Goal: Use online tool/utility: Utilize a website feature to perform a specific function

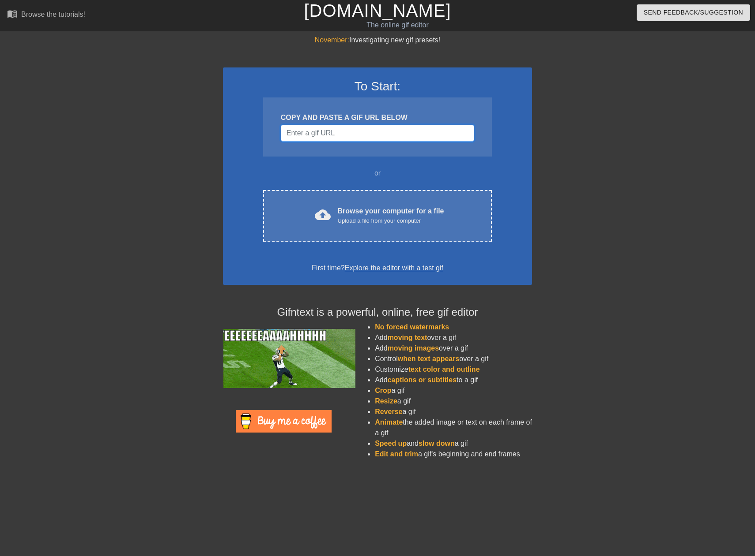
click at [380, 131] on input "Username" at bounding box center [377, 133] width 193 height 17
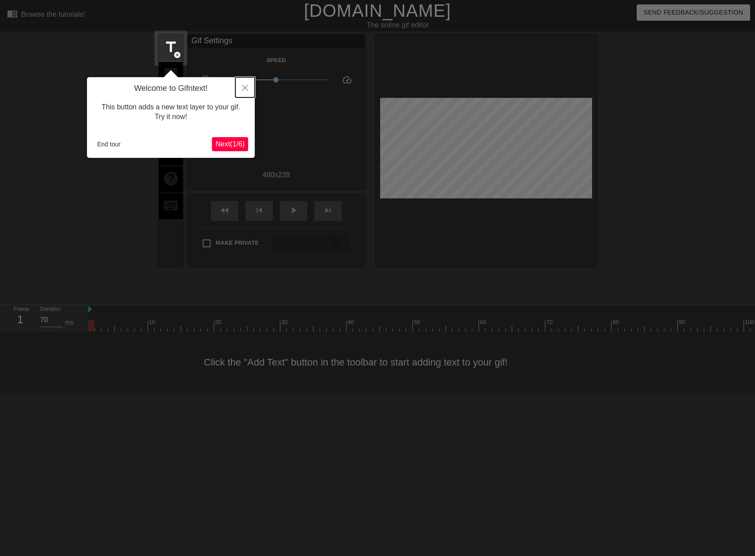
click at [247, 90] on icon "Close" at bounding box center [245, 88] width 6 height 6
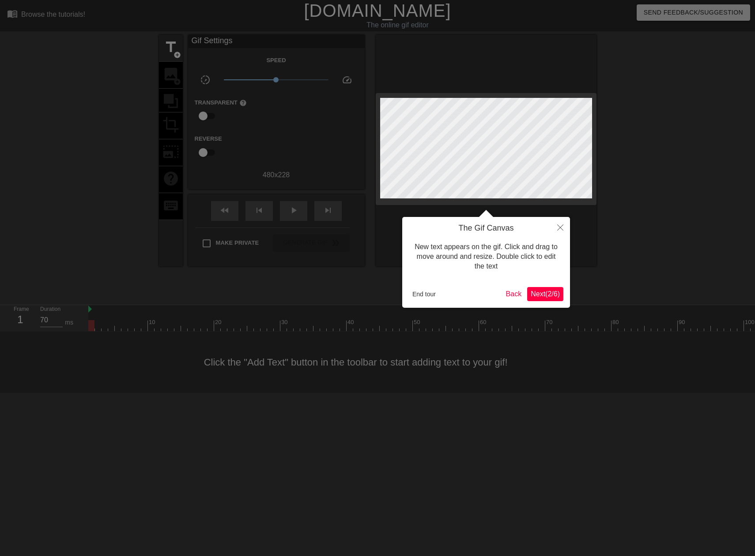
click at [533, 294] on span "Next ( 2 / 6 )" at bounding box center [544, 294] width 29 height 8
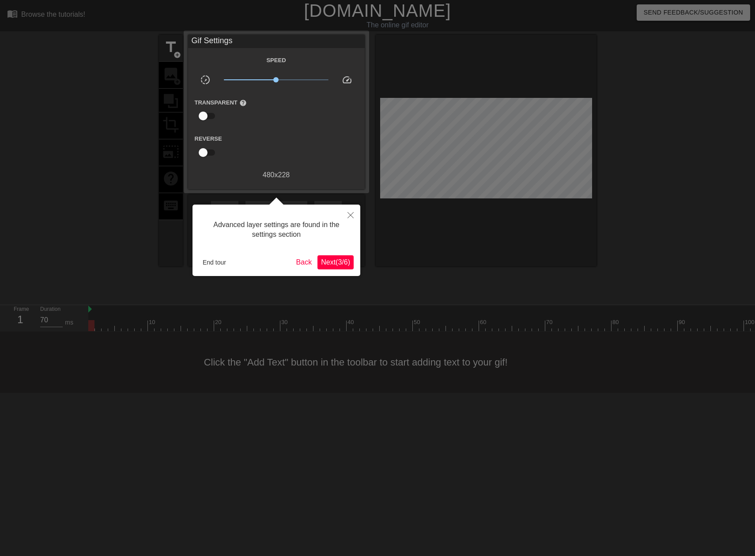
click at [328, 259] on span "Next ( 3 / 6 )" at bounding box center [335, 263] width 29 height 8
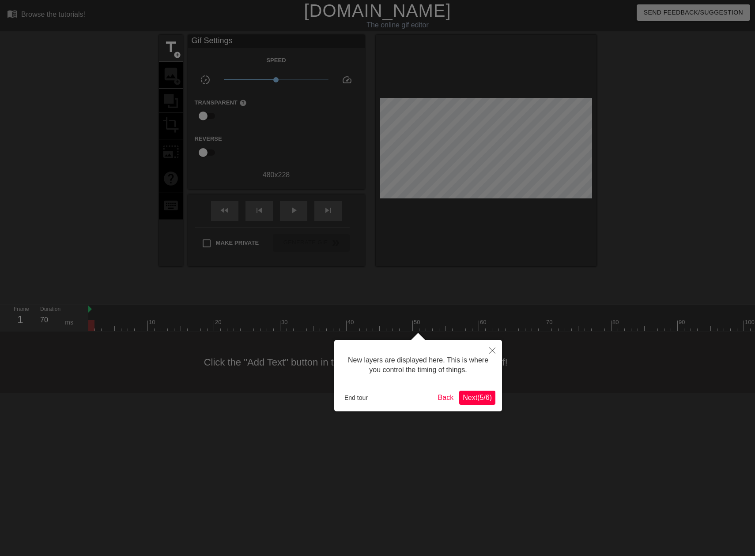
scroll to position [8, 0]
click at [480, 398] on span "Next ( 5 / 6 )" at bounding box center [476, 398] width 29 height 8
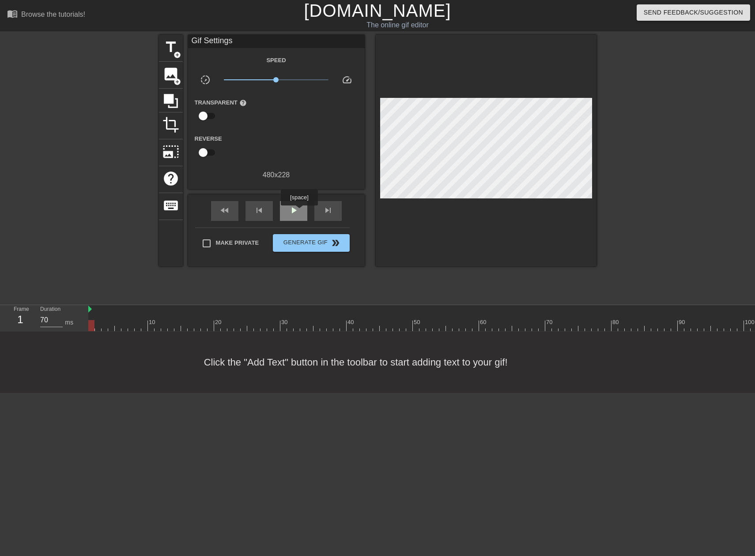
click at [299, 212] on div "play_arrow" at bounding box center [293, 211] width 27 height 20
click at [290, 212] on span "pause" at bounding box center [293, 210] width 11 height 11
type input "60"
drag, startPoint x: 526, startPoint y: 323, endPoint x: 396, endPoint y: 321, distance: 130.2
click at [396, 321] on div at bounding box center [396, 325] width 6 height 11
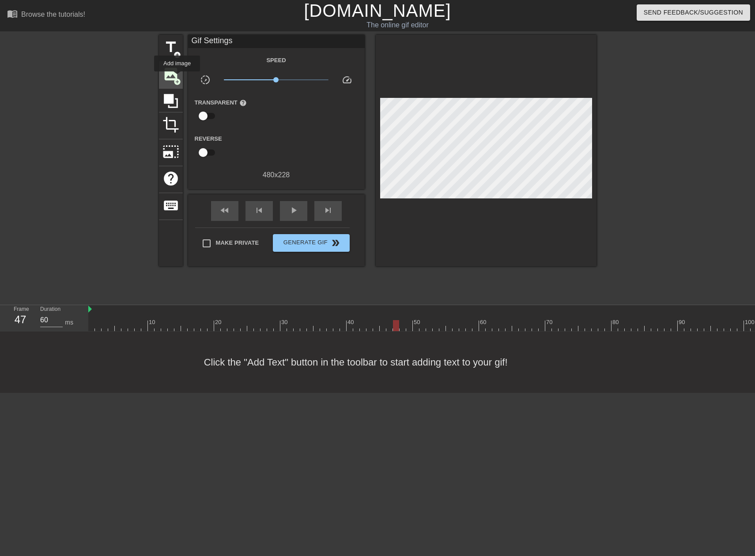
click at [177, 78] on span "add_circle" at bounding box center [177, 82] width 8 height 8
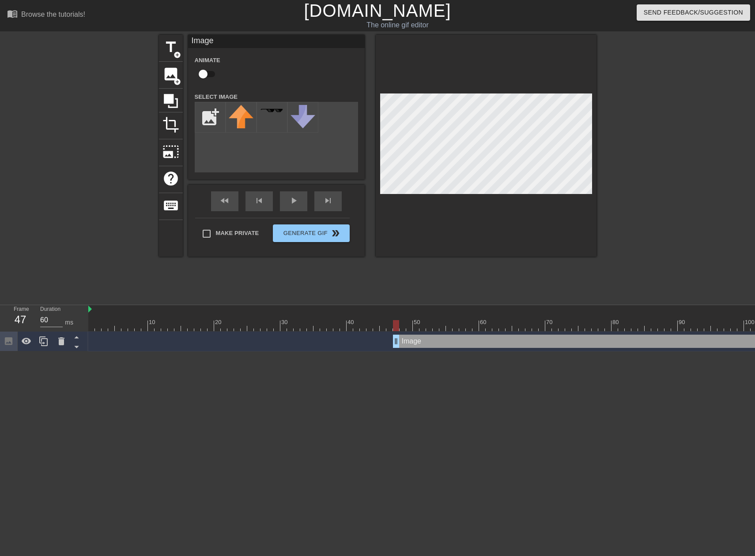
scroll to position [0, 0]
click at [210, 122] on input "file" at bounding box center [210, 117] width 30 height 30
type input "C:\fakepath\Screenshot [DATE] 091654.png"
click at [509, 286] on div "title add_circle image add_circle crop photo_size_select_large help keyboard Im…" at bounding box center [377, 167] width 437 height 265
click at [248, 113] on img at bounding box center [241, 115] width 25 height 21
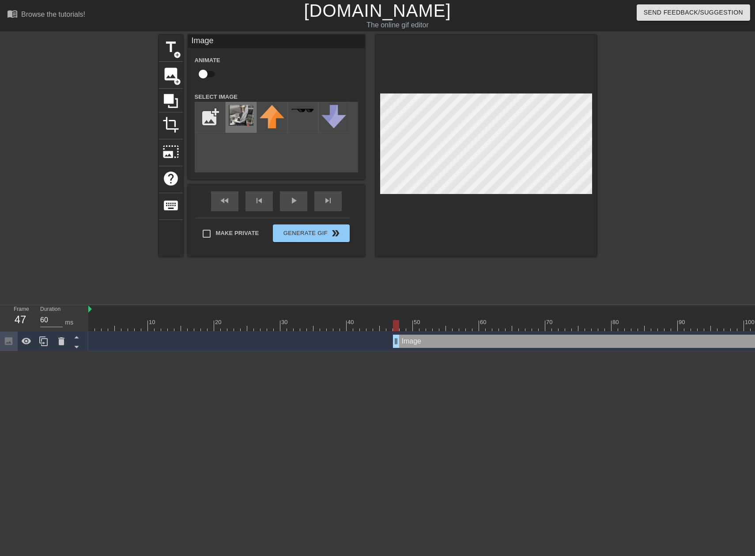
click at [242, 116] on img at bounding box center [241, 115] width 25 height 21
click at [207, 75] on input "checkbox" at bounding box center [203, 74] width 50 height 17
click at [211, 74] on input "checkbox" at bounding box center [211, 74] width 50 height 17
checkbox input "false"
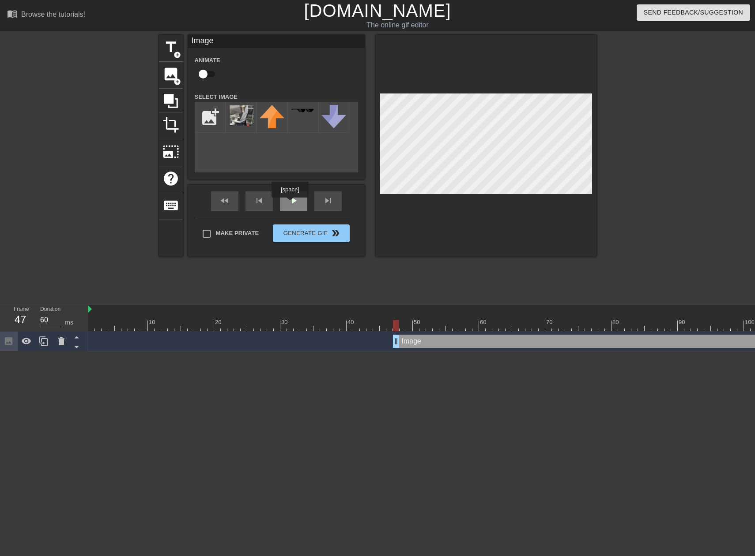
click at [289, 204] on div "play_arrow" at bounding box center [293, 201] width 27 height 20
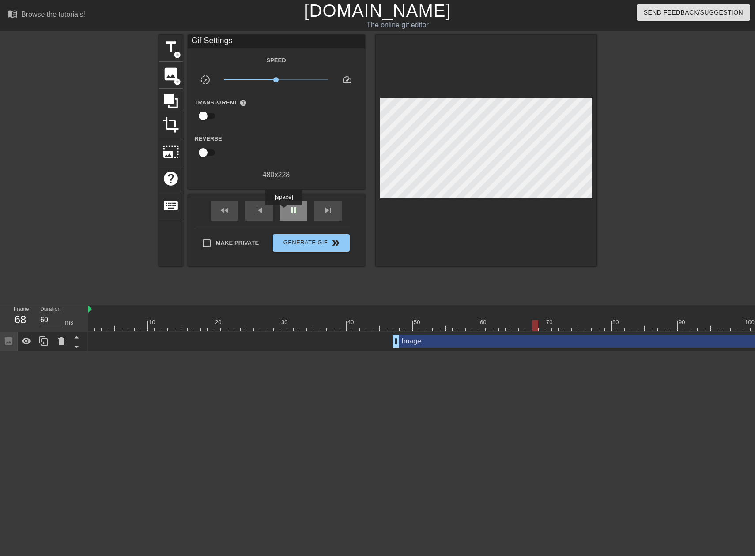
type input "70"
click at [283, 211] on div "pause" at bounding box center [293, 211] width 27 height 20
click at [172, 146] on span "photo_size_select_large" at bounding box center [170, 151] width 17 height 17
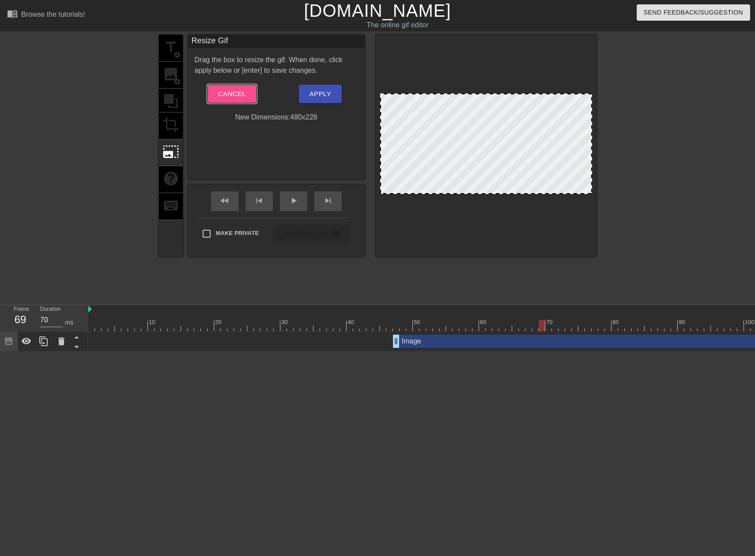
click at [233, 88] on button "Cancel" at bounding box center [231, 94] width 49 height 19
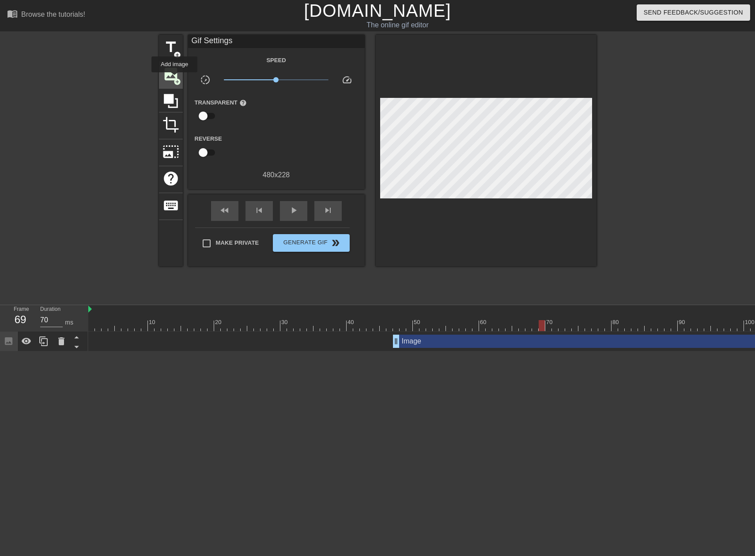
click at [174, 79] on span "add_circle" at bounding box center [177, 82] width 8 height 8
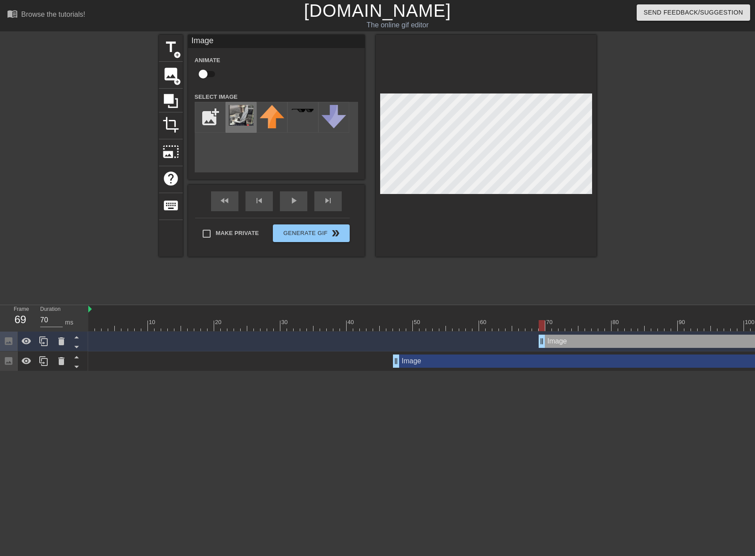
click at [245, 119] on img at bounding box center [241, 115] width 25 height 21
click at [178, 124] on span "crop" at bounding box center [170, 124] width 17 height 17
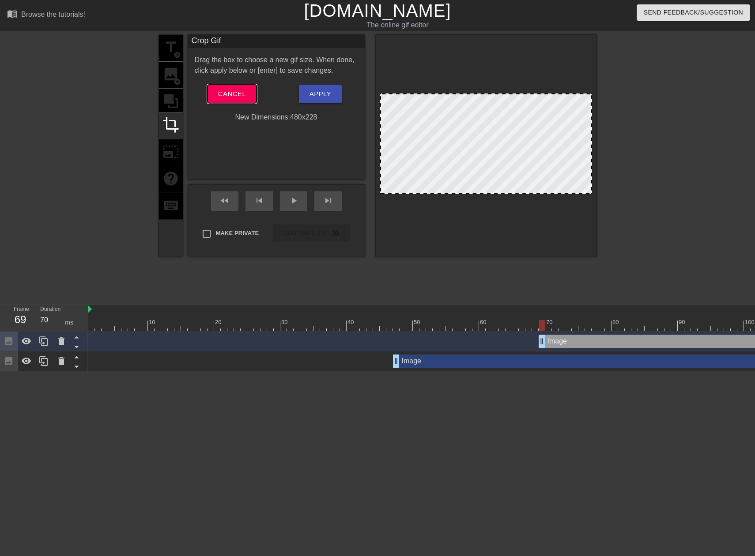
click at [240, 94] on span "Cancel" at bounding box center [232, 93] width 28 height 11
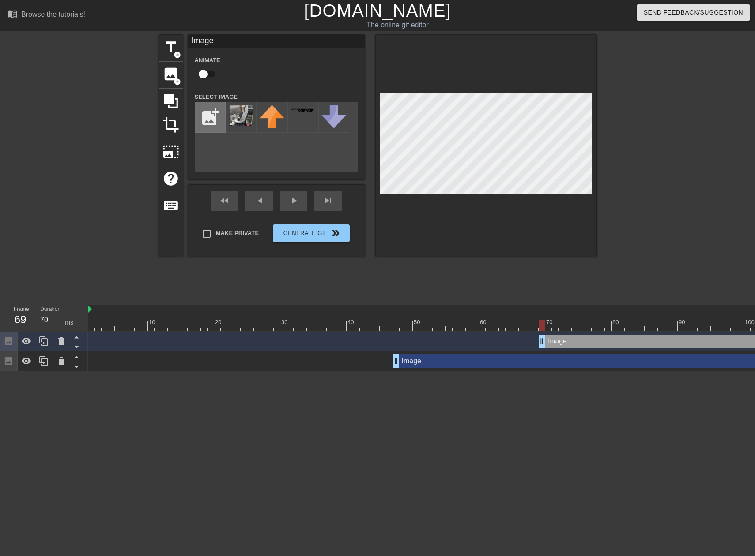
click at [206, 118] on input "file" at bounding box center [210, 117] width 30 height 30
type input "C:\fakepath\Screenshot [DATE] 091654.png"
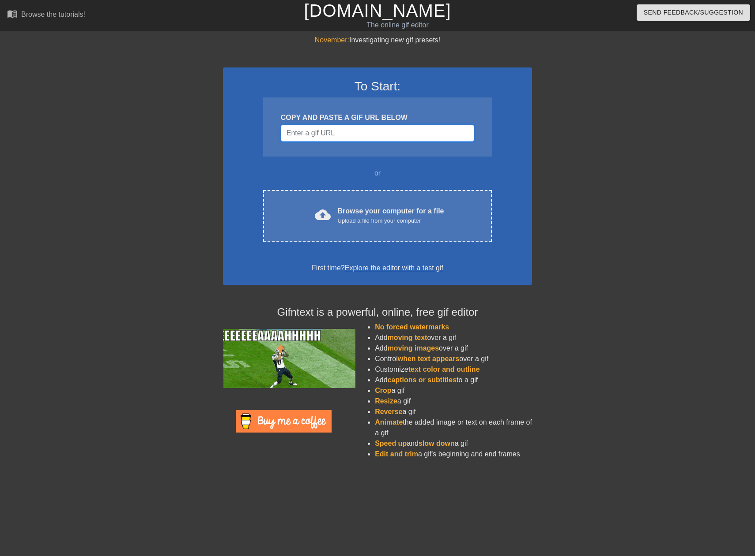
click at [319, 131] on input "Username" at bounding box center [377, 133] width 193 height 17
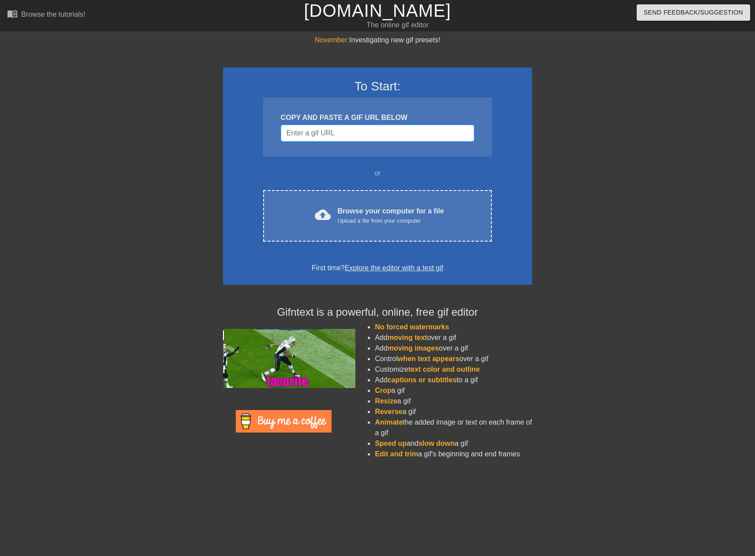
click at [314, 136] on input "Username" at bounding box center [377, 133] width 193 height 17
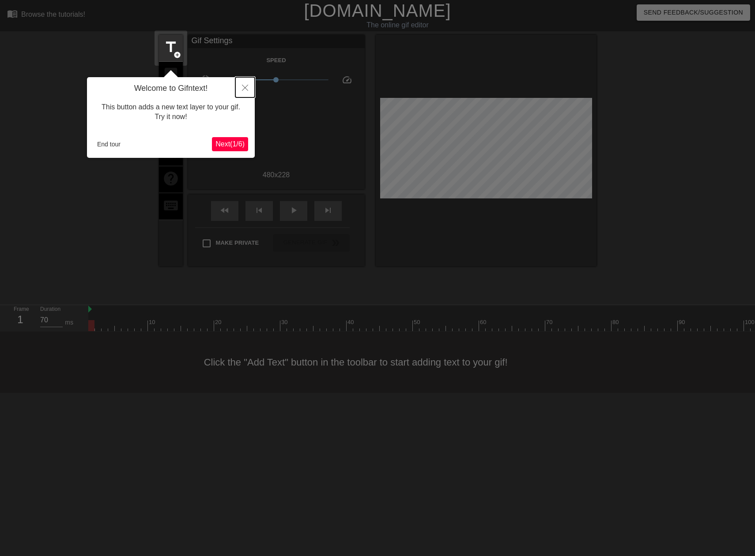
click at [244, 87] on icon "Close" at bounding box center [245, 88] width 6 height 6
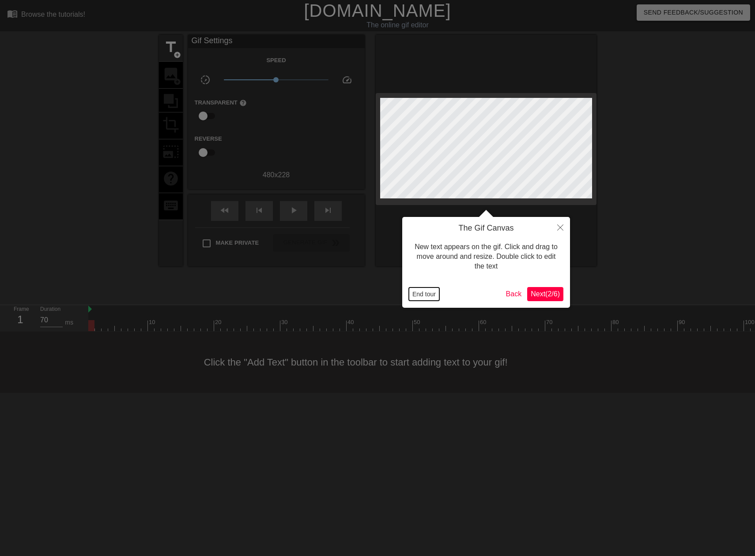
click at [416, 292] on button "End tour" at bounding box center [424, 294] width 30 height 13
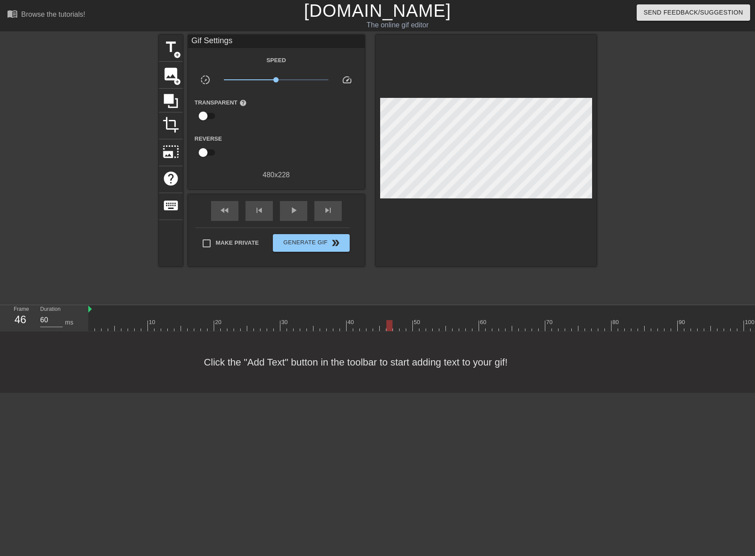
type input "70"
drag, startPoint x: 89, startPoint y: 323, endPoint x: 405, endPoint y: 327, distance: 316.8
click at [405, 327] on div at bounding box center [495, 325] width 814 height 11
click at [179, 76] on div "image add_circle" at bounding box center [171, 75] width 24 height 27
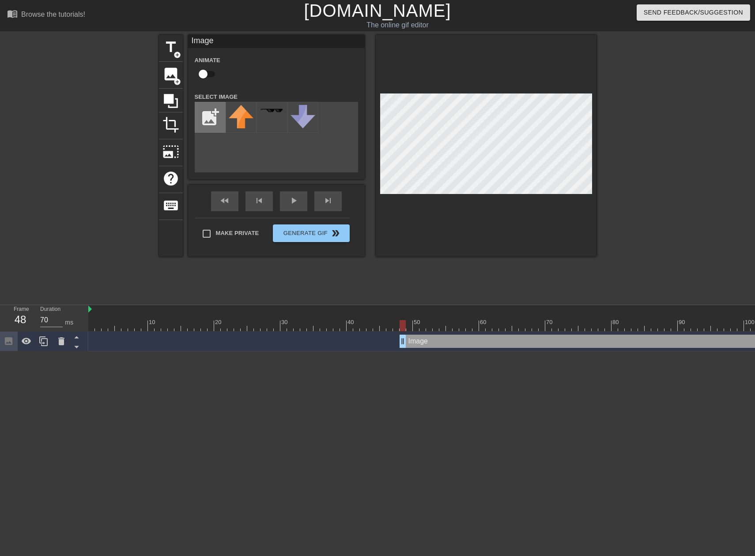
click at [206, 118] on input "file" at bounding box center [210, 117] width 30 height 30
type input "C:\fakepath\Screenshot [DATE] 091654.png"
click at [573, 270] on div "title add_circle image add_circle crop photo_size_select_large help keyboard Im…" at bounding box center [377, 167] width 437 height 265
click at [237, 112] on img at bounding box center [241, 111] width 25 height 12
click at [242, 119] on div at bounding box center [240, 117] width 31 height 31
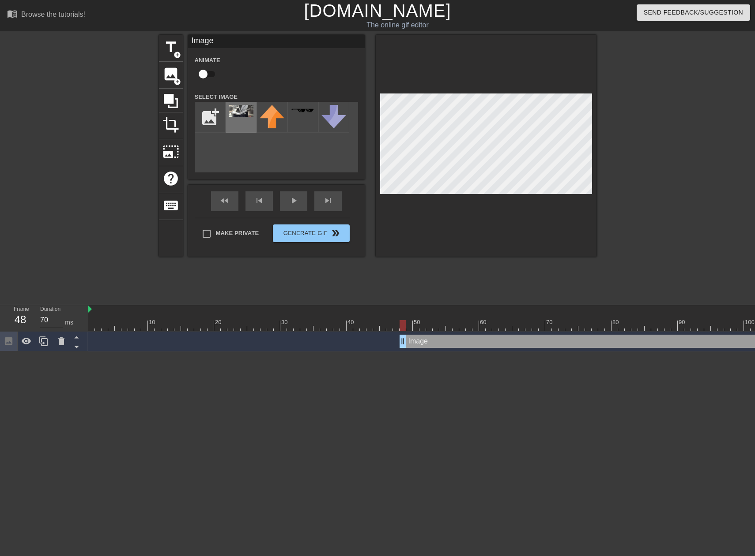
click at [242, 119] on div at bounding box center [240, 117] width 31 height 31
drag, startPoint x: 396, startPoint y: 325, endPoint x: 365, endPoint y: 327, distance: 30.5
click at [365, 327] on div at bounding box center [363, 325] width 6 height 11
click at [92, 310] on div at bounding box center [495, 309] width 814 height 9
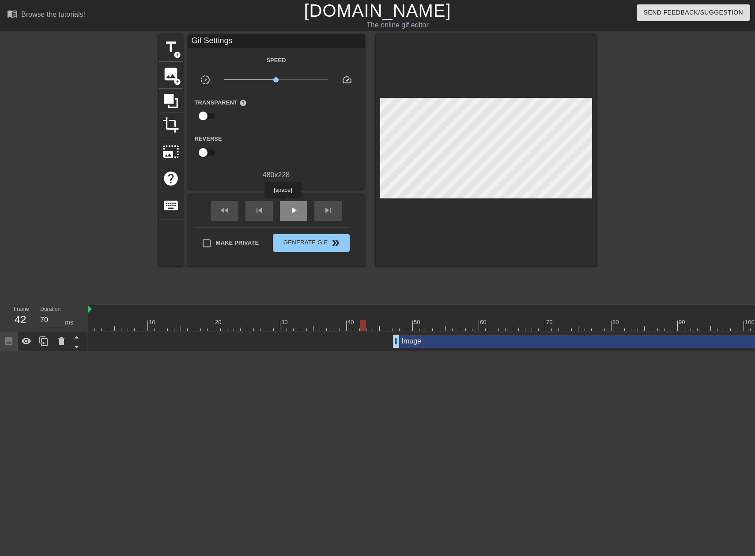
click at [282, 204] on div "play_arrow" at bounding box center [293, 211] width 27 height 20
click at [287, 208] on div "pause" at bounding box center [293, 211] width 27 height 20
click at [172, 75] on span "image" at bounding box center [170, 74] width 17 height 17
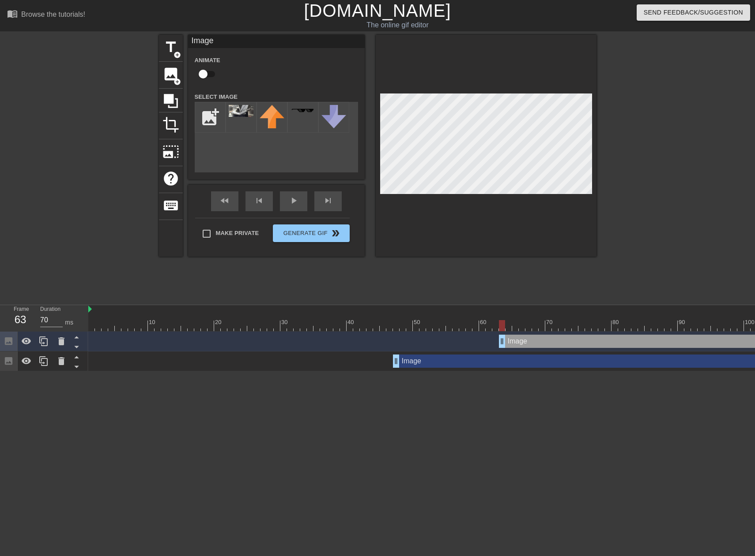
click at [515, 343] on div "Image drag_handle drag_handle" at bounding box center [701, 341] width 404 height 13
click at [58, 339] on icon at bounding box center [61, 341] width 11 height 11
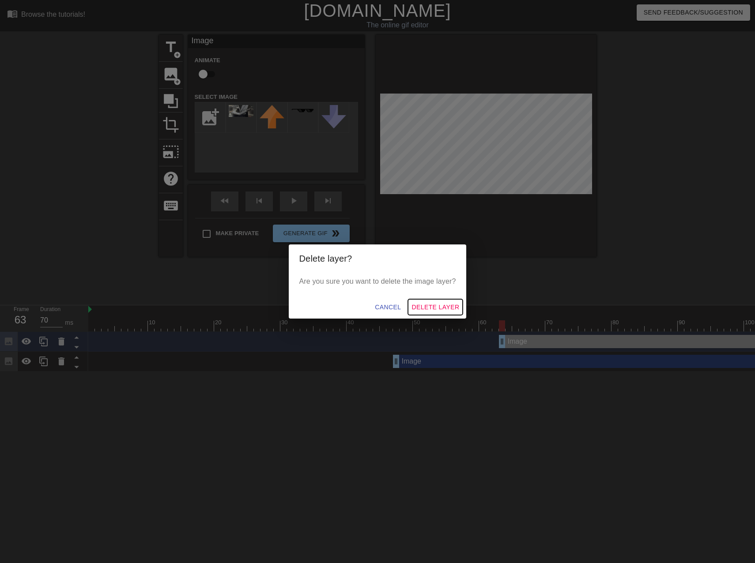
click at [434, 308] on span "Delete Layer" at bounding box center [435, 307] width 48 height 11
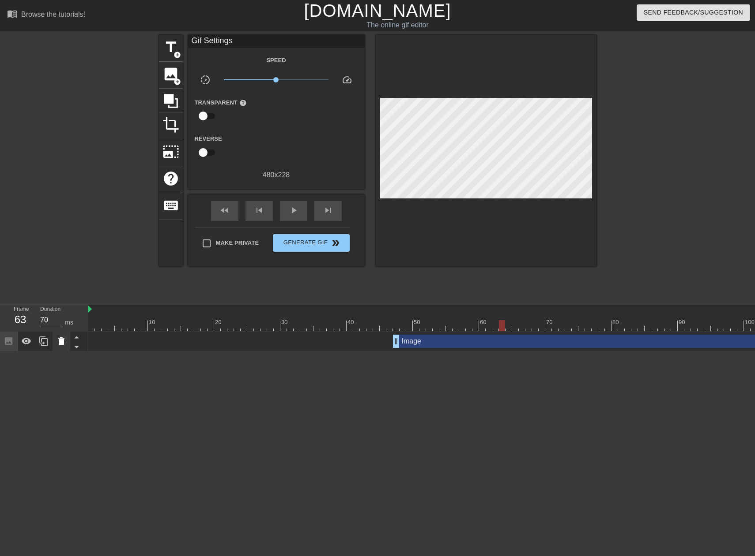
click at [60, 346] on div at bounding box center [62, 341] width 18 height 19
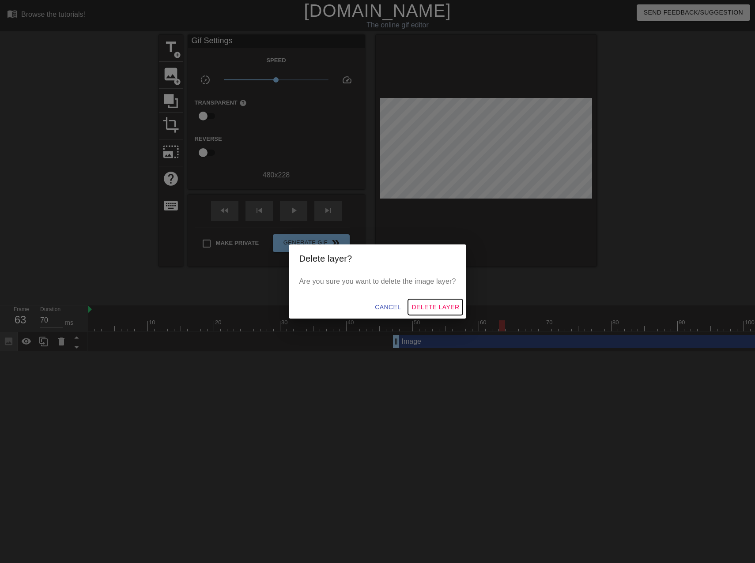
click at [420, 308] on span "Delete Layer" at bounding box center [435, 307] width 48 height 11
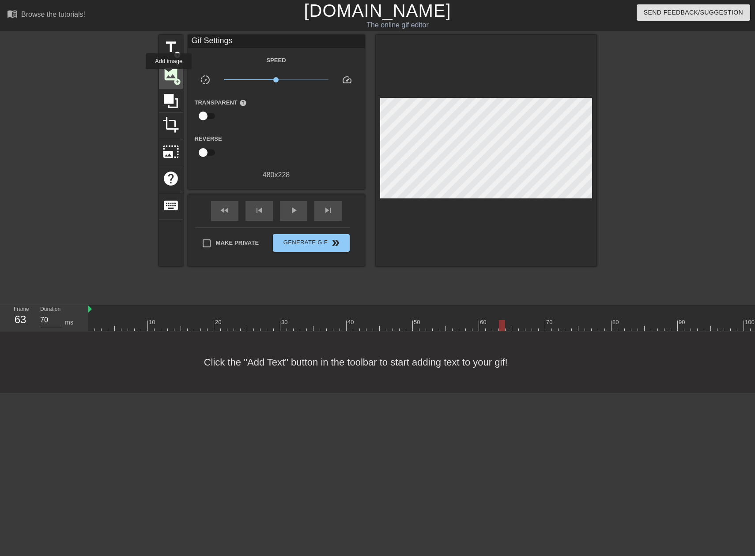
click at [169, 75] on span "image" at bounding box center [170, 74] width 17 height 17
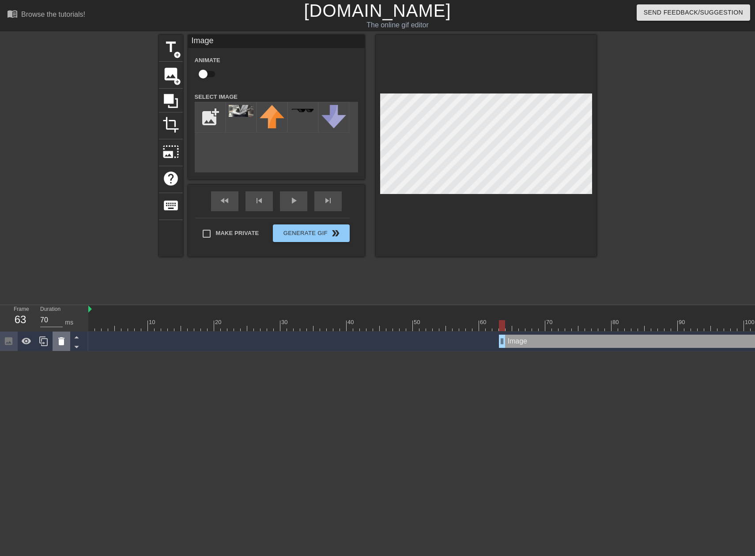
click at [63, 343] on icon at bounding box center [61, 342] width 6 height 8
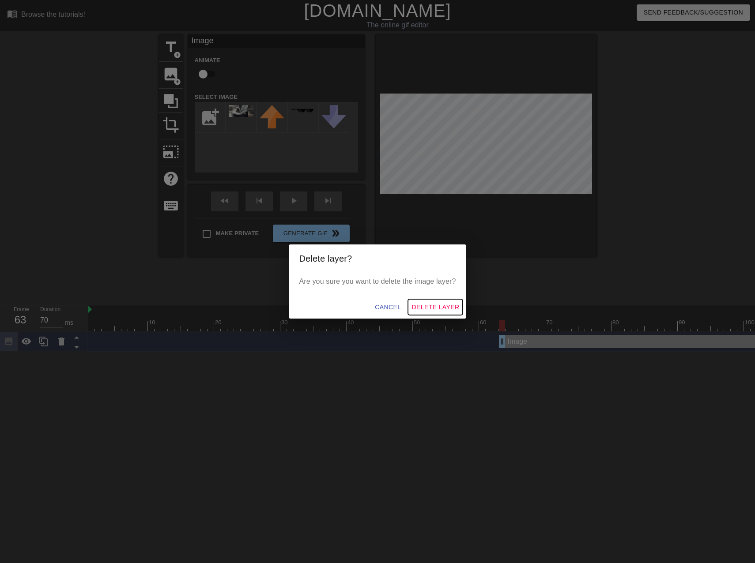
click at [430, 304] on span "Delete Layer" at bounding box center [435, 307] width 48 height 11
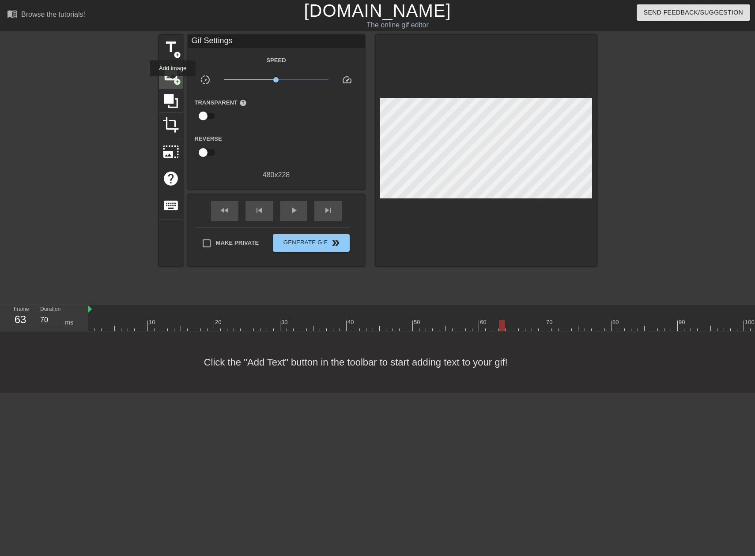
click at [173, 82] on div "image add_circle" at bounding box center [171, 75] width 24 height 27
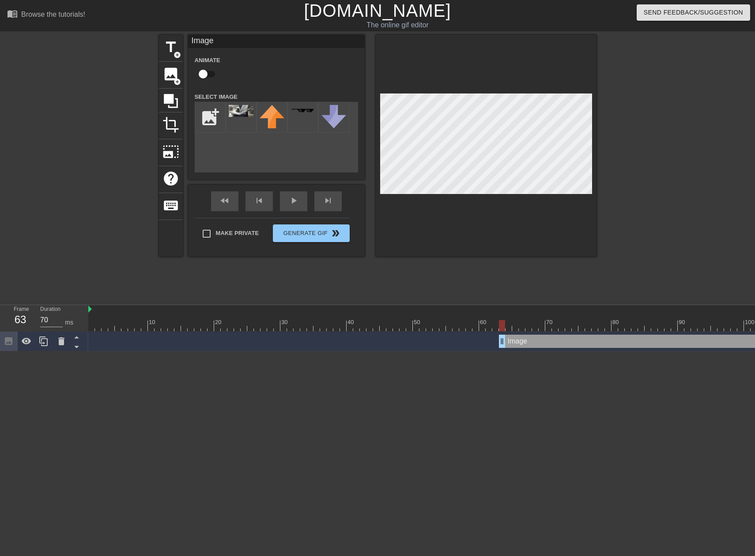
click at [514, 342] on div "Image drag_handle drag_handle" at bounding box center [701, 341] width 404 height 13
click at [242, 117] on div at bounding box center [240, 117] width 31 height 31
drag, startPoint x: 501, startPoint y: 327, endPoint x: 390, endPoint y: 321, distance: 111.3
click at [390, 321] on div at bounding box center [389, 325] width 6 height 11
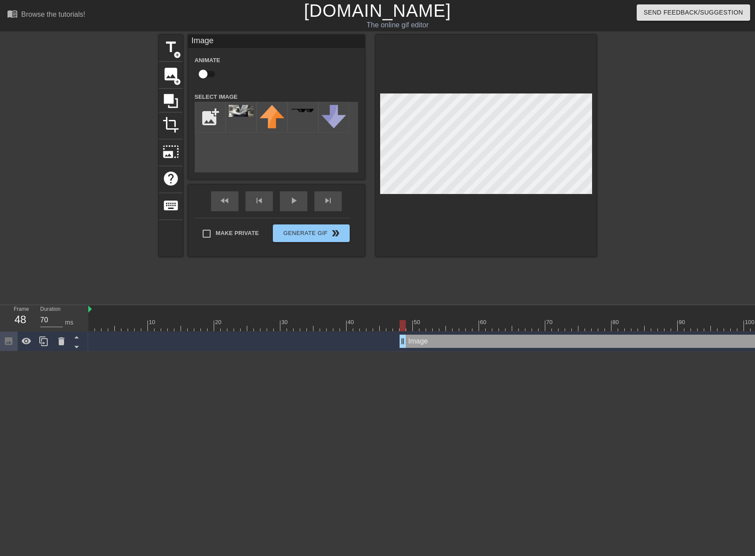
drag, startPoint x: 501, startPoint y: 342, endPoint x: 401, endPoint y: 345, distance: 100.7
click at [620, 344] on div "Image drag_handle drag_handle" at bounding box center [650, 341] width 503 height 13
drag, startPoint x: 626, startPoint y: 342, endPoint x: 446, endPoint y: 337, distance: 180.1
click at [446, 337] on div "Image drag_handle drag_handle" at bounding box center [472, 341] width 503 height 13
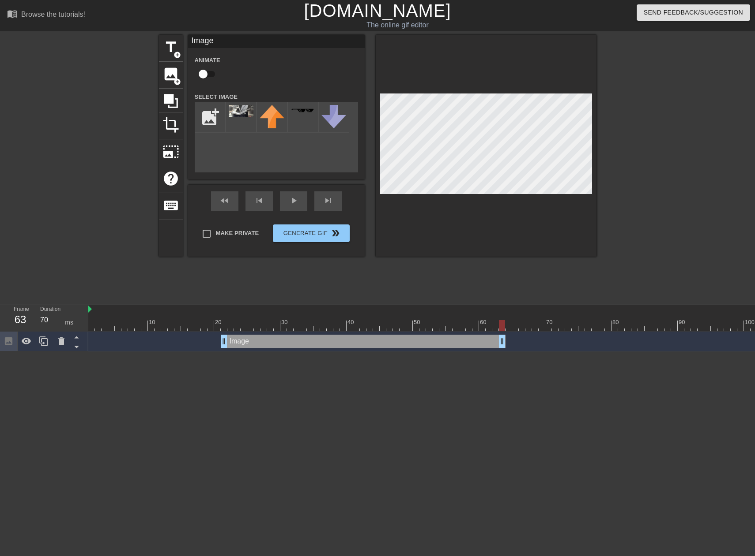
drag, startPoint x: 720, startPoint y: 342, endPoint x: 503, endPoint y: 339, distance: 216.7
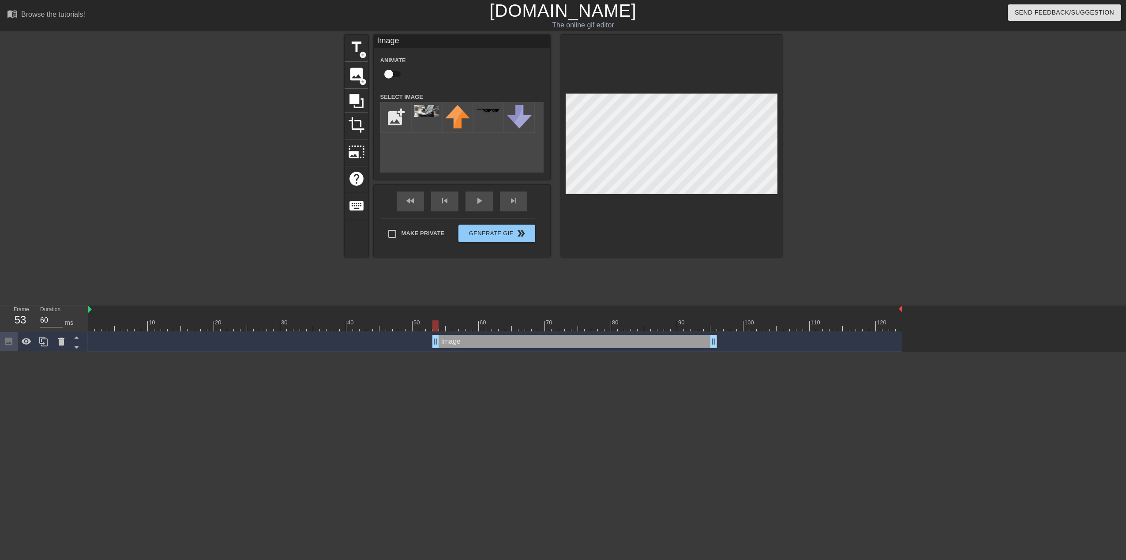
drag, startPoint x: 429, startPoint y: 343, endPoint x: 639, endPoint y: 342, distance: 210.0
click at [639, 342] on div "Image drag_handle drag_handle" at bounding box center [574, 341] width 285 height 13
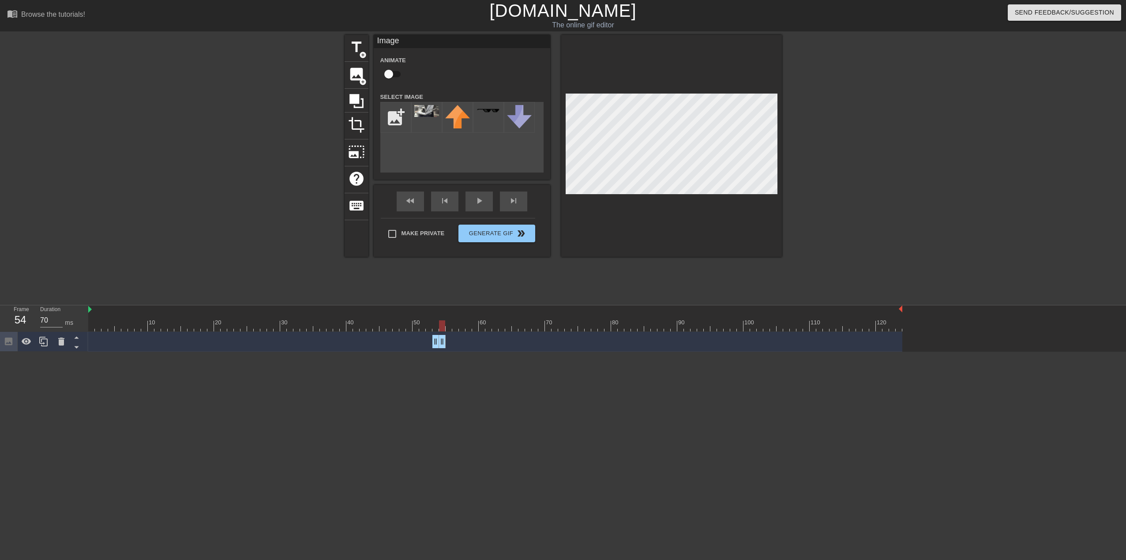
drag, startPoint x: 714, startPoint y: 341, endPoint x: 442, endPoint y: 345, distance: 272.7
drag, startPoint x: 434, startPoint y: 342, endPoint x: 384, endPoint y: 340, distance: 49.9
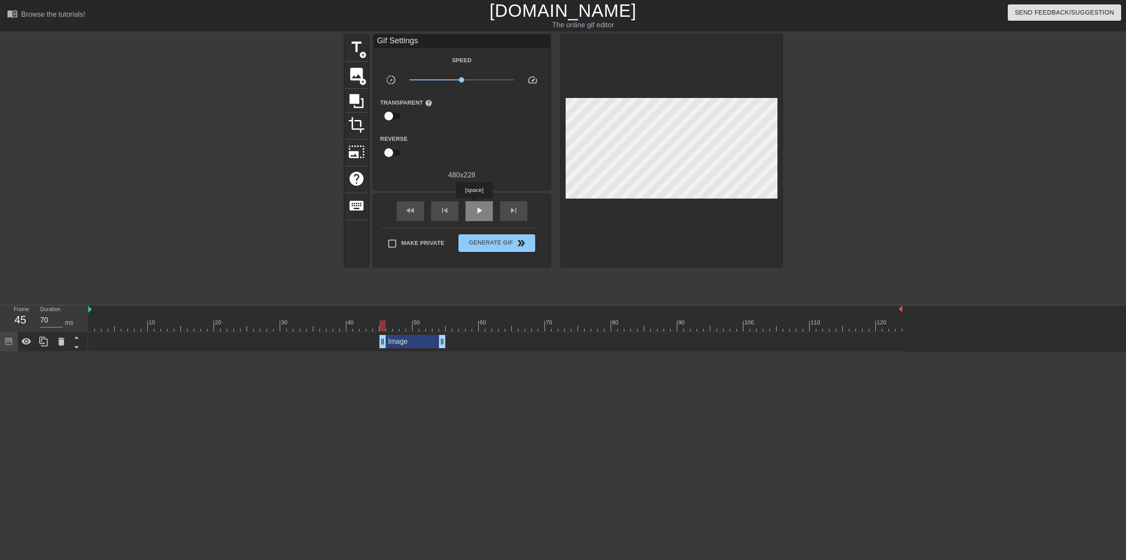
click at [474, 205] on span "play_arrow" at bounding box center [479, 210] width 11 height 11
click at [474, 205] on span "pause" at bounding box center [479, 210] width 11 height 11
click at [353, 74] on span "image" at bounding box center [356, 74] width 17 height 17
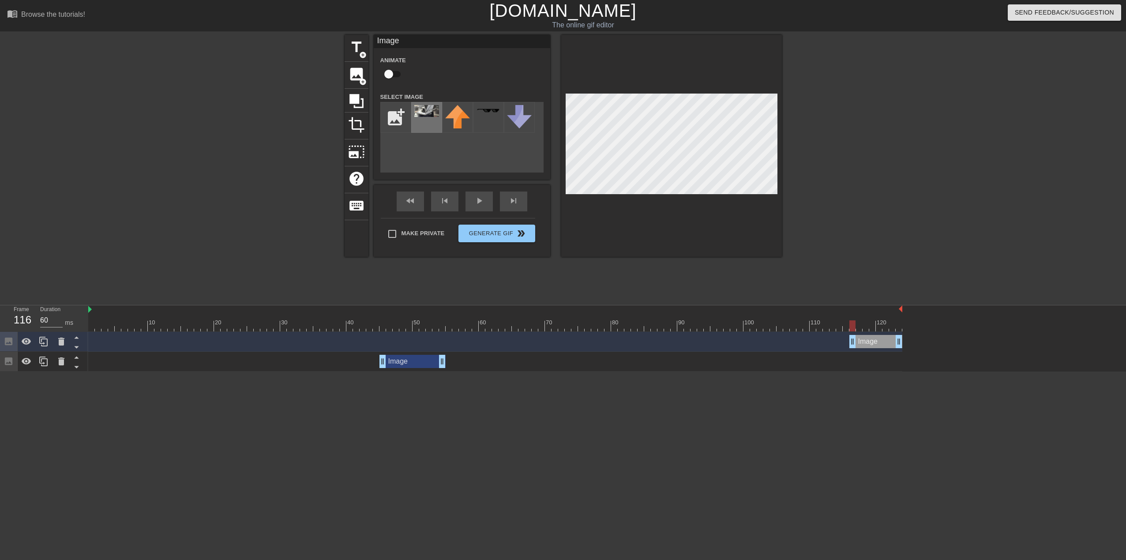
click at [423, 113] on img at bounding box center [426, 111] width 25 height 12
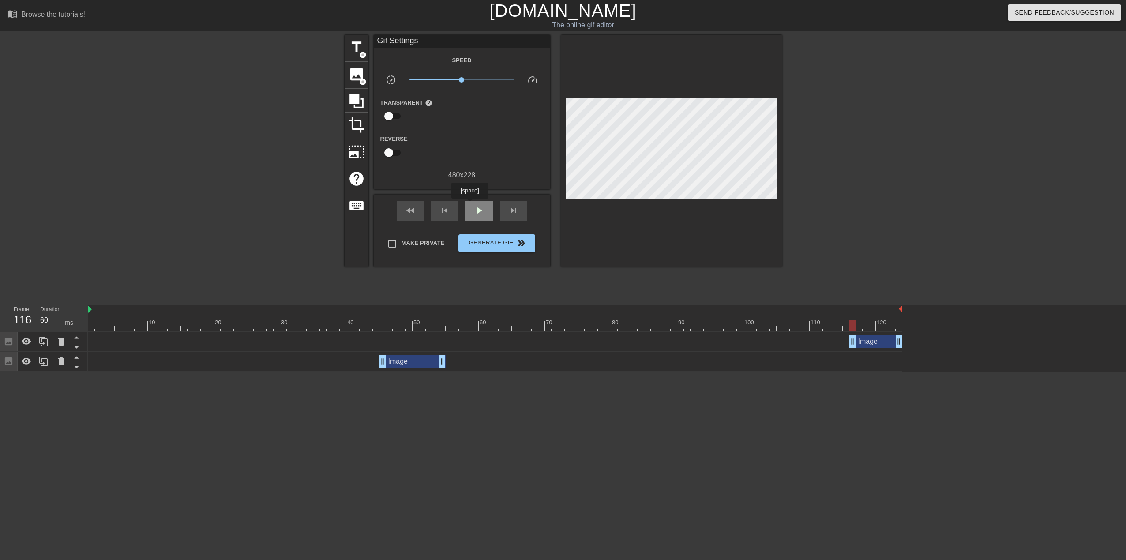
click at [469, 205] on div "play_arrow" at bounding box center [479, 211] width 27 height 20
drag, startPoint x: 853, startPoint y: 342, endPoint x: 809, endPoint y: 342, distance: 44.1
type input "70"
click at [502, 243] on span "Generate Gif double_arrow" at bounding box center [496, 243] width 69 height 11
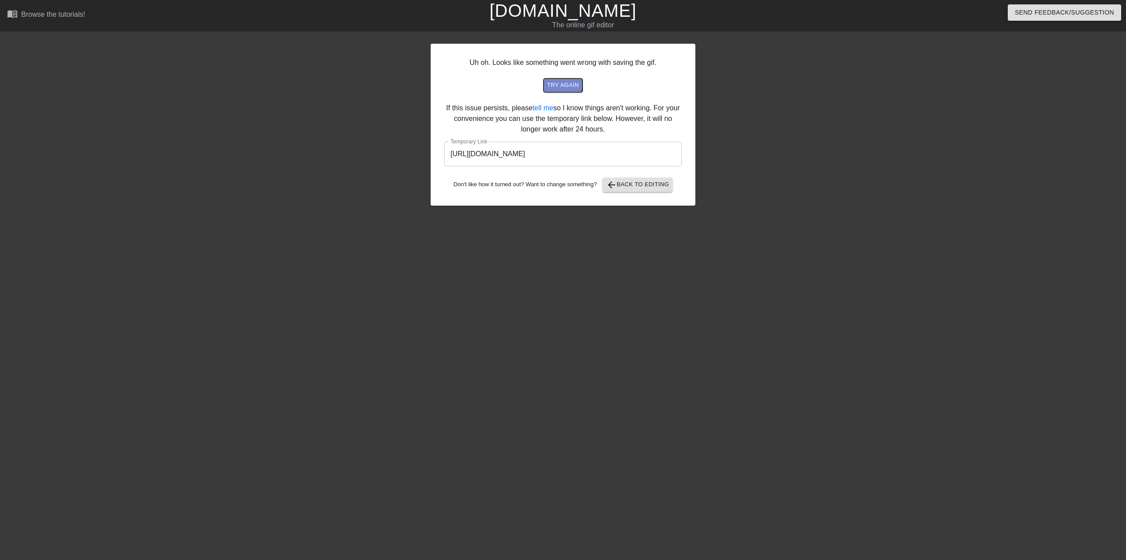
click at [559, 85] on span "try again" at bounding box center [563, 85] width 32 height 10
click at [643, 188] on span "arrow_back Back to Editing" at bounding box center [637, 185] width 63 height 11
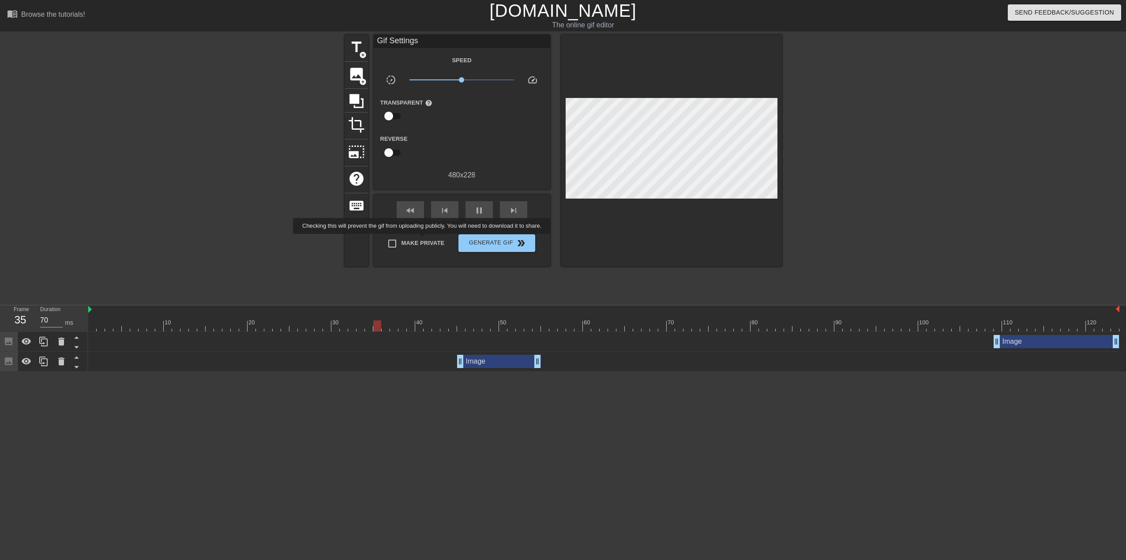
type input "60"
click at [424, 240] on span "Make Private" at bounding box center [423, 243] width 43 height 9
click at [402, 240] on input "Make Private" at bounding box center [392, 243] width 19 height 19
checkbox input "true"
type input "70"
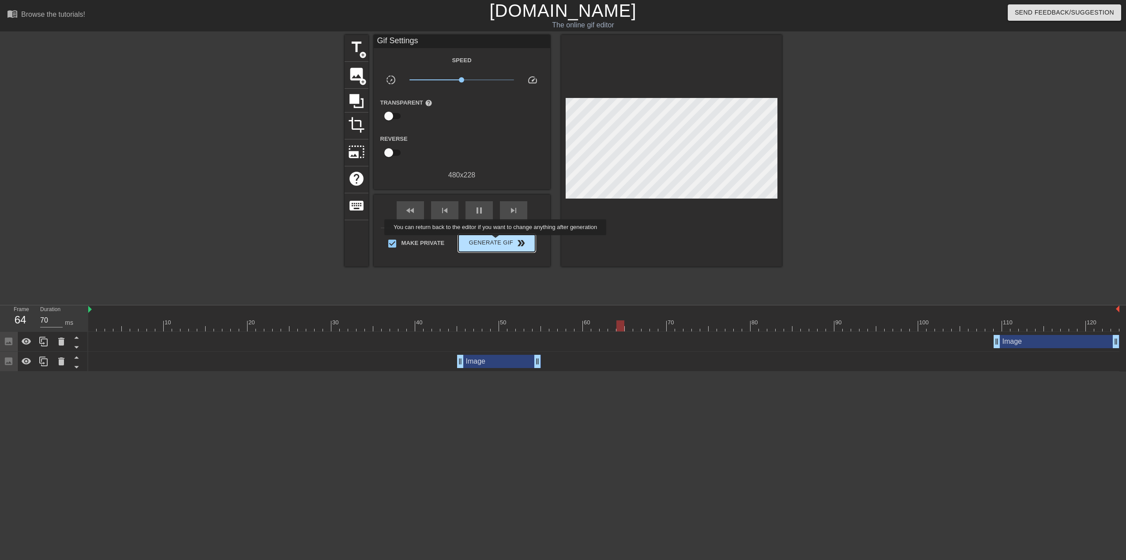
click at [496, 241] on span "Generate Gif double_arrow" at bounding box center [496, 243] width 69 height 11
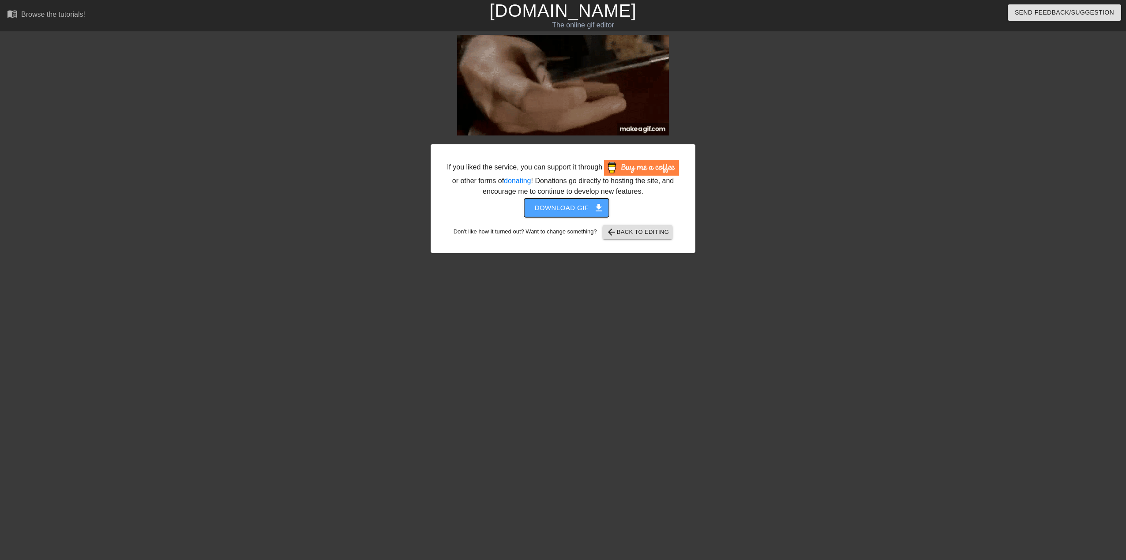
click at [589, 207] on span "Download gif get_app" at bounding box center [567, 207] width 64 height 11
